Goal: Communication & Community: Share content

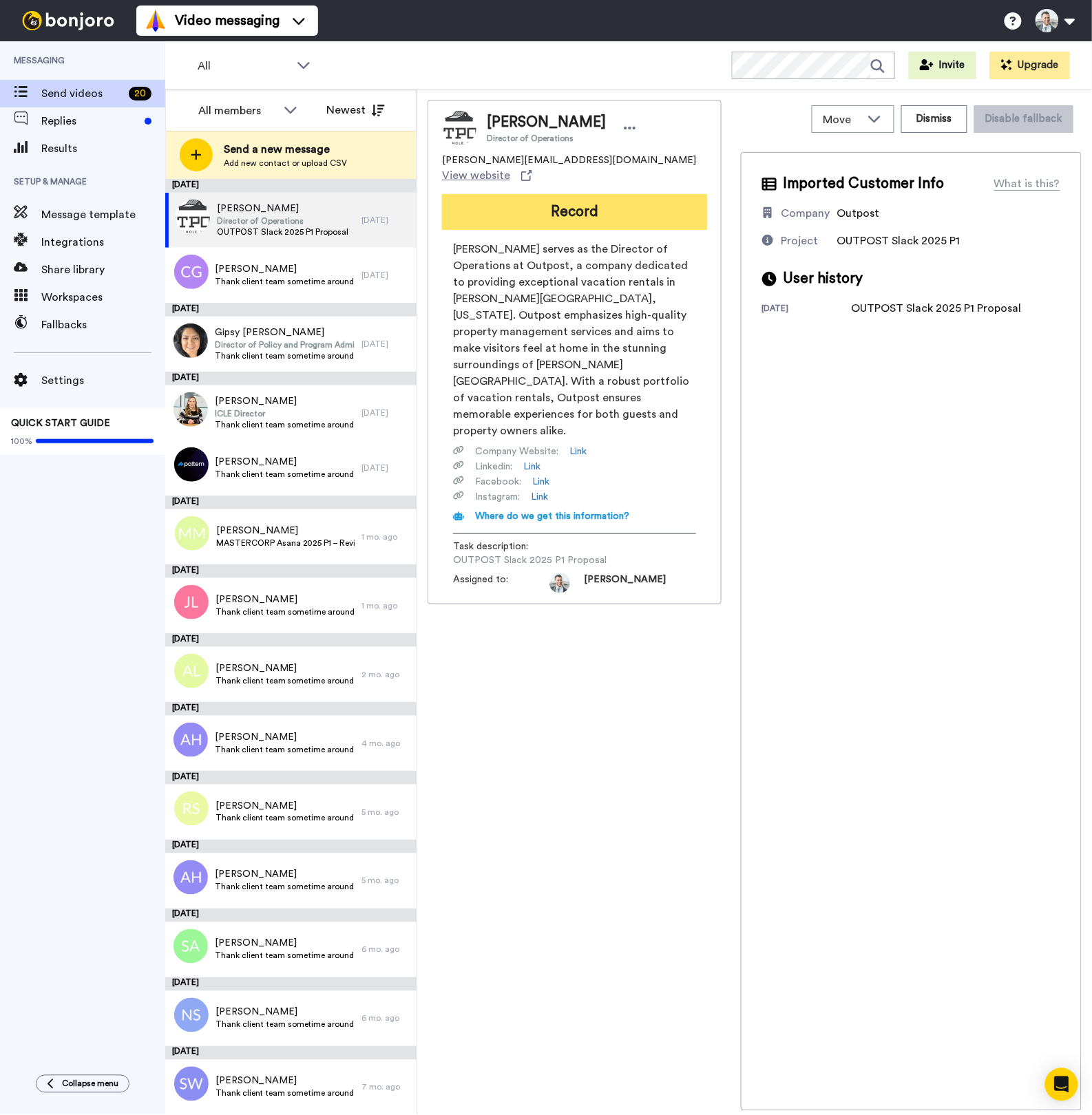
click at [549, 207] on button "Record" at bounding box center [575, 212] width 265 height 36
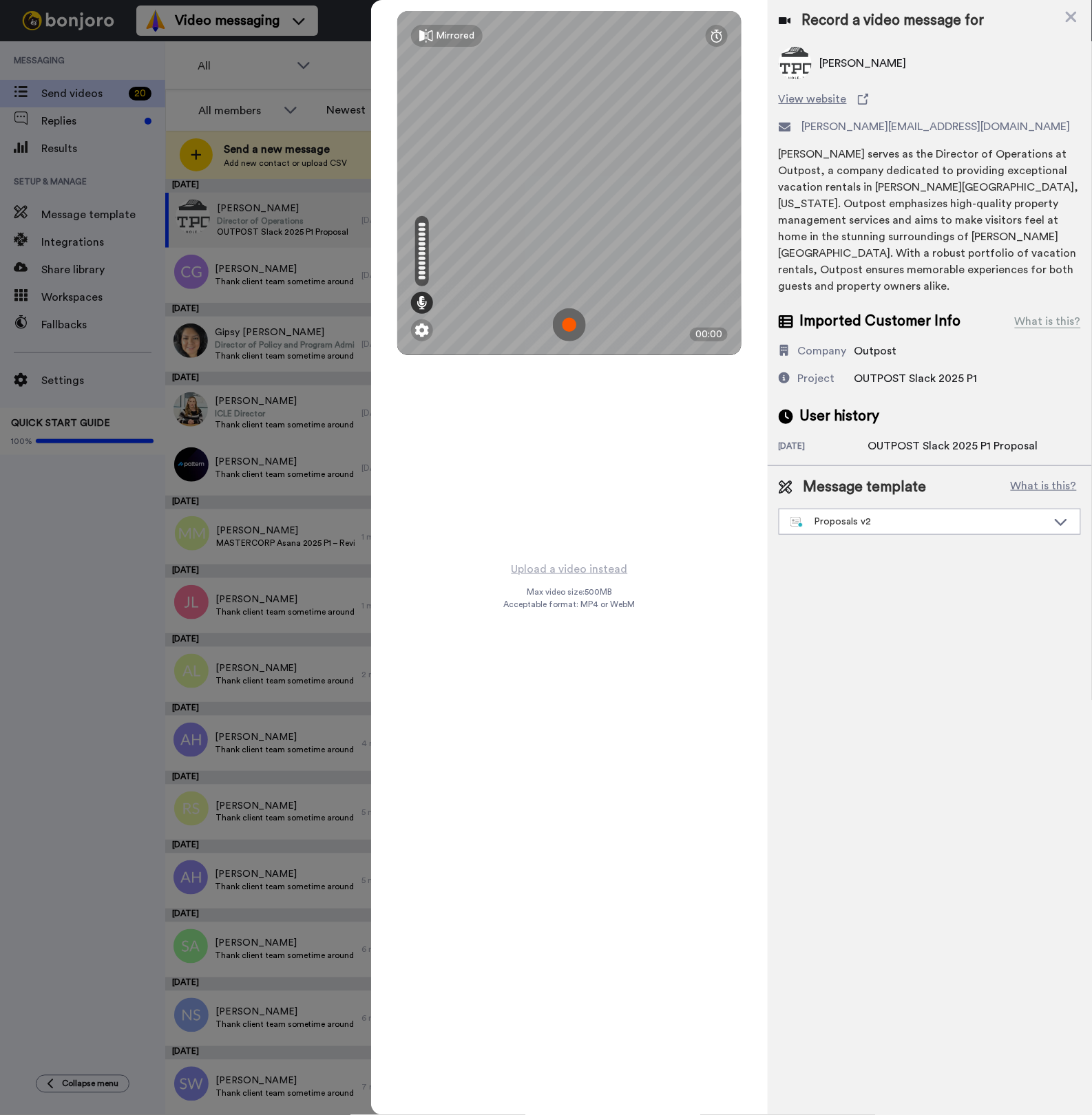
click at [574, 325] on img at bounding box center [569, 324] width 33 height 33
click at [572, 320] on img at bounding box center [569, 324] width 33 height 33
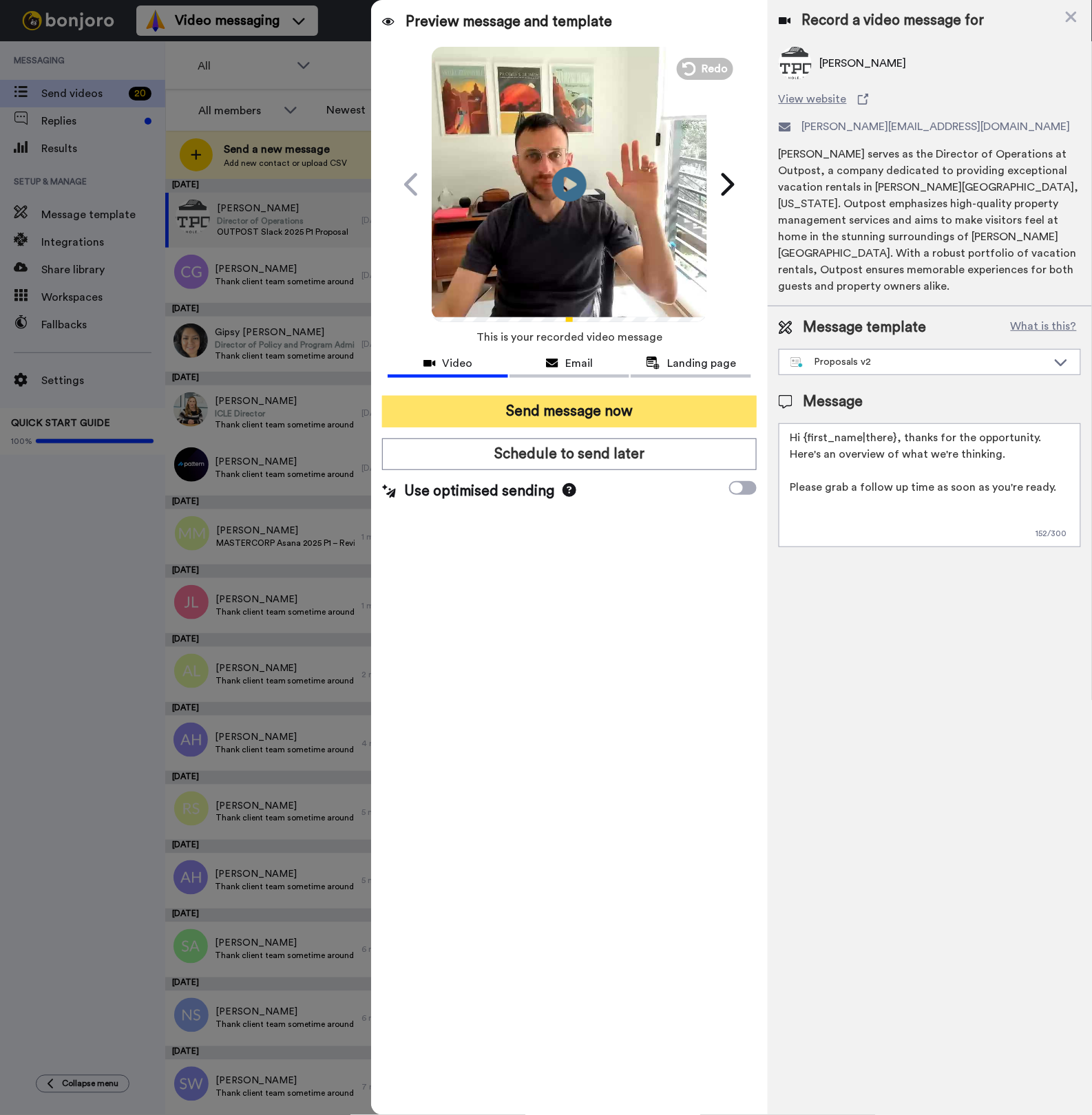
click at [630, 416] on button "Send message now" at bounding box center [570, 411] width 374 height 31
